Goal: Information Seeking & Learning: Learn about a topic

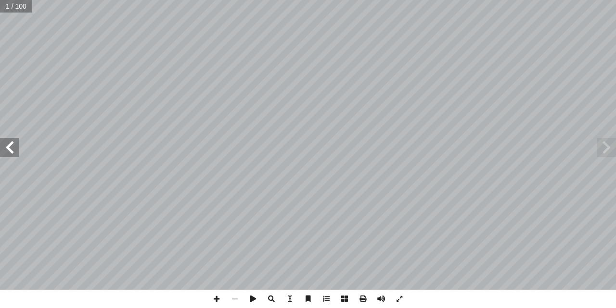
click at [14, 10] on input "text" at bounding box center [16, 6] width 32 height 13
type input "**"
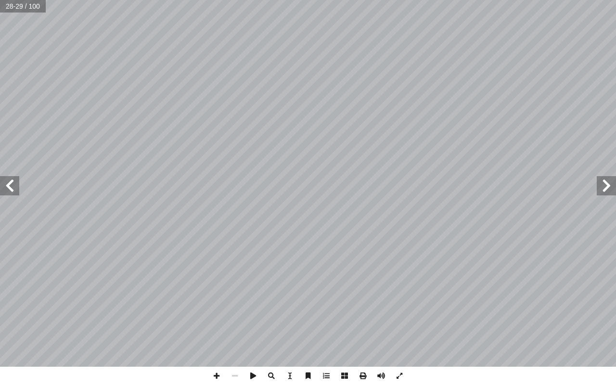
click at [9, 190] on span at bounding box center [9, 185] width 19 height 19
click at [215, 307] on span at bounding box center [216, 376] width 18 height 18
click at [12, 190] on span at bounding box center [9, 185] width 19 height 19
click at [553, 283] on div "26 ة َّ الماد :) ١ نشاط ( ل َّ و َ رس الأ َّ الد نواع المواد وخصائصها َ أ تية: …" at bounding box center [308, 192] width 616 height 385
click at [232, 307] on span at bounding box center [235, 376] width 18 height 18
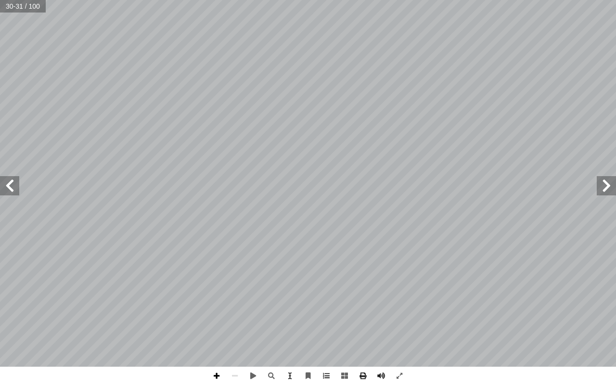
click at [209, 307] on span at bounding box center [216, 376] width 18 height 18
click at [240, 307] on span at bounding box center [235, 376] width 18 height 18
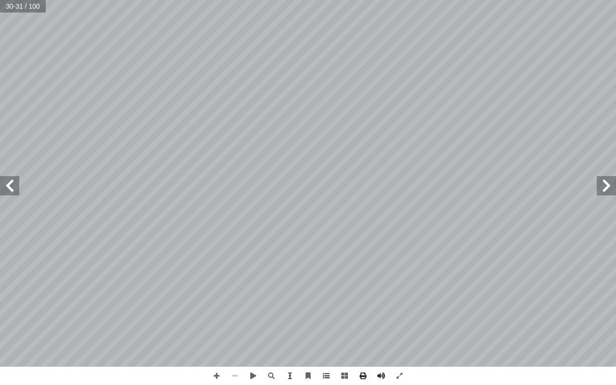
click at [241, 307] on span at bounding box center [235, 376] width 18 height 18
